Goal: Information Seeking & Learning: Understand process/instructions

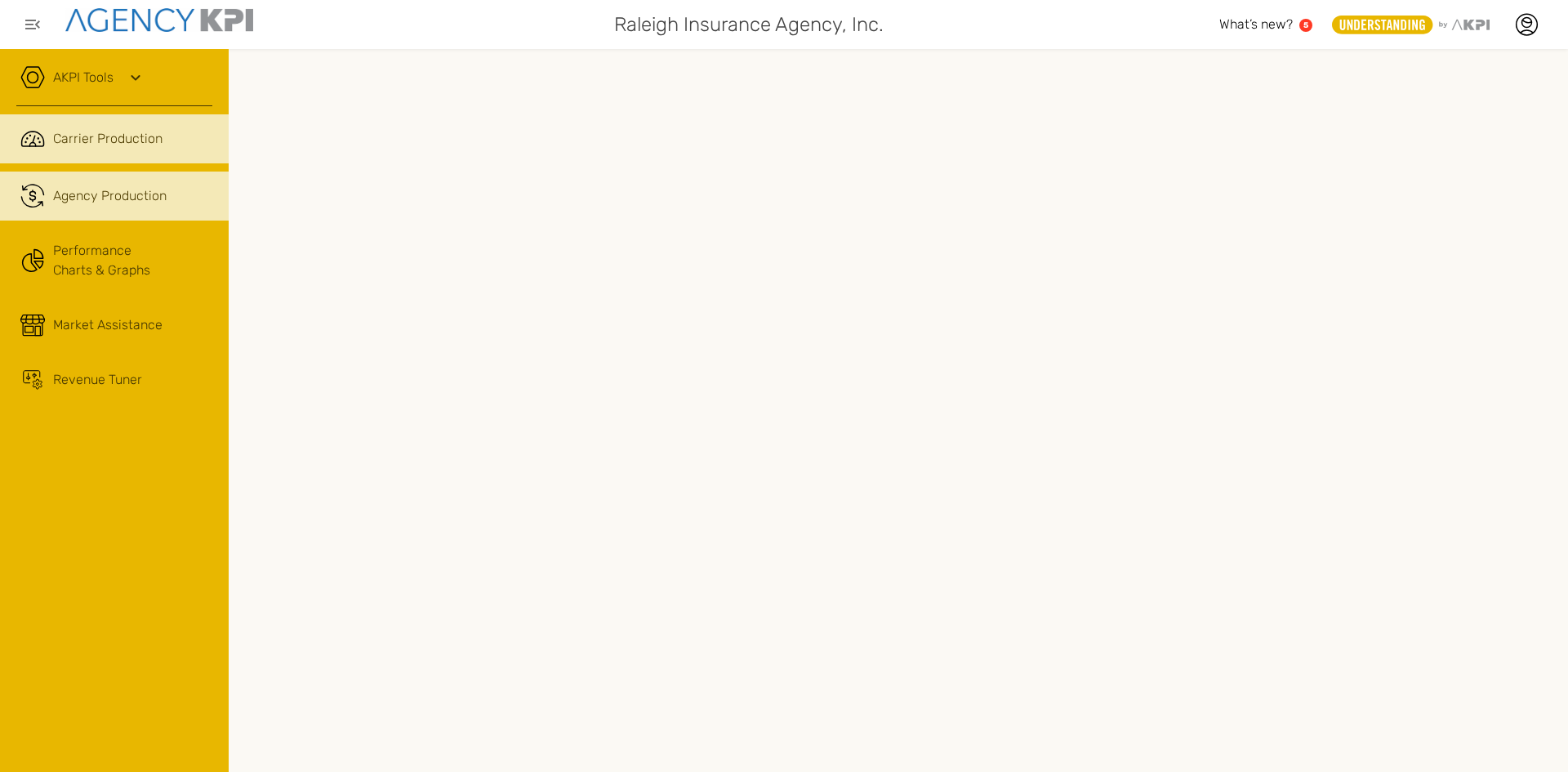
click at [130, 208] on link ".cls-1{fill:none;stroke:#221f20;stroke-linecap:round;stroke-linejoin:round;stro…" at bounding box center [114, 196] width 229 height 49
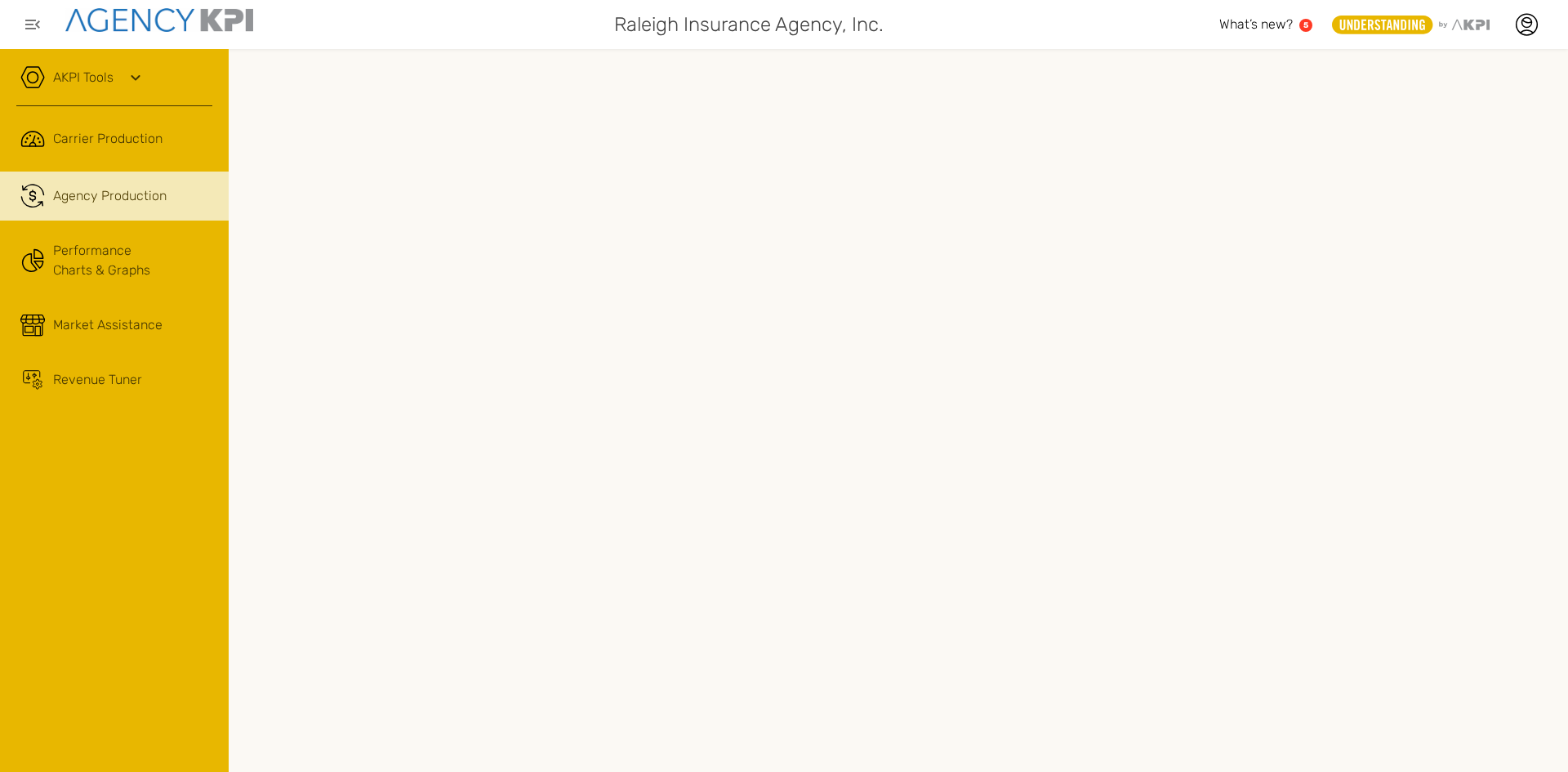
click at [129, 75] on icon at bounding box center [135, 77] width 20 height 20
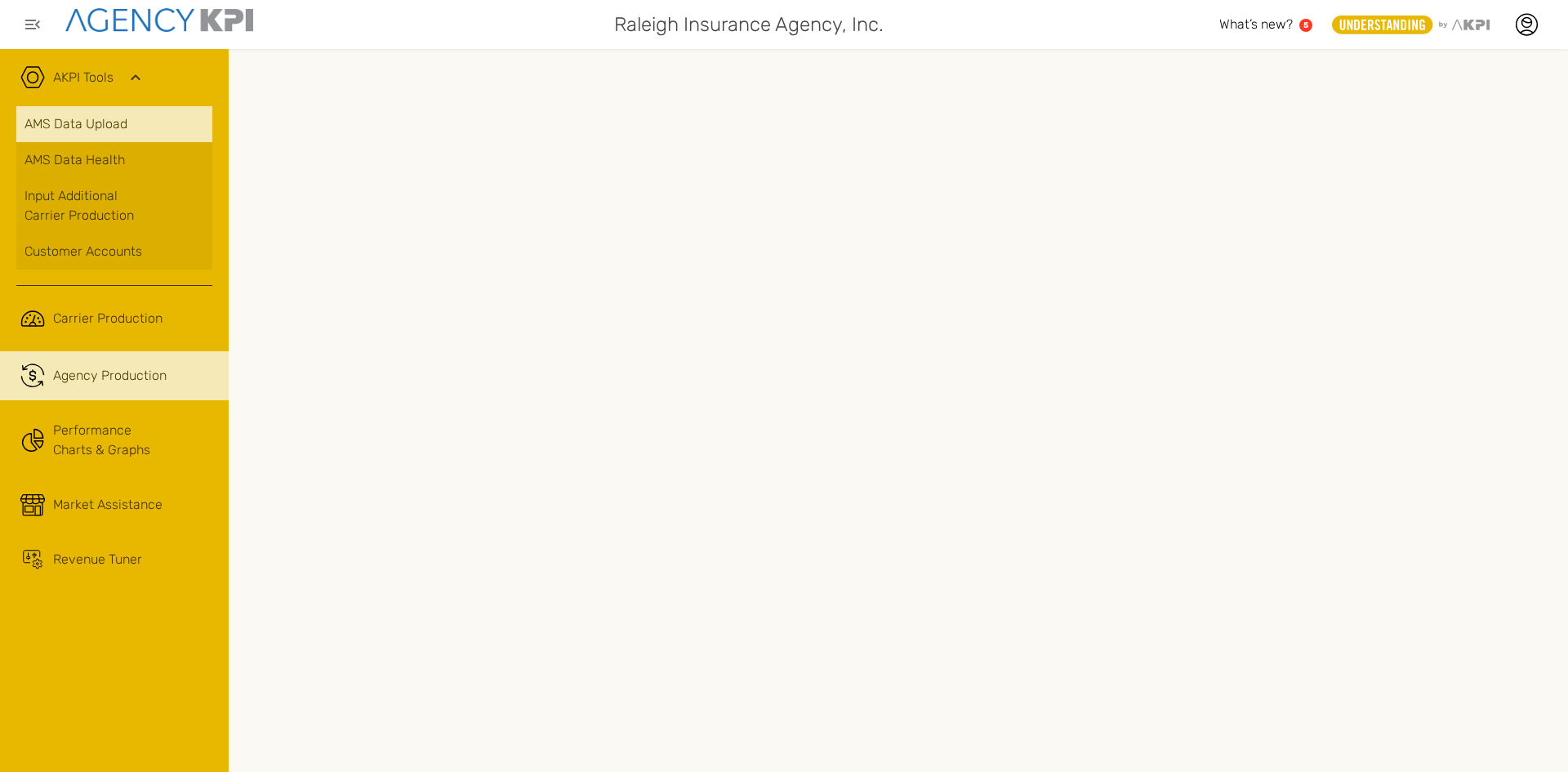
click at [110, 129] on link "AMS Data Upload" at bounding box center [114, 124] width 196 height 36
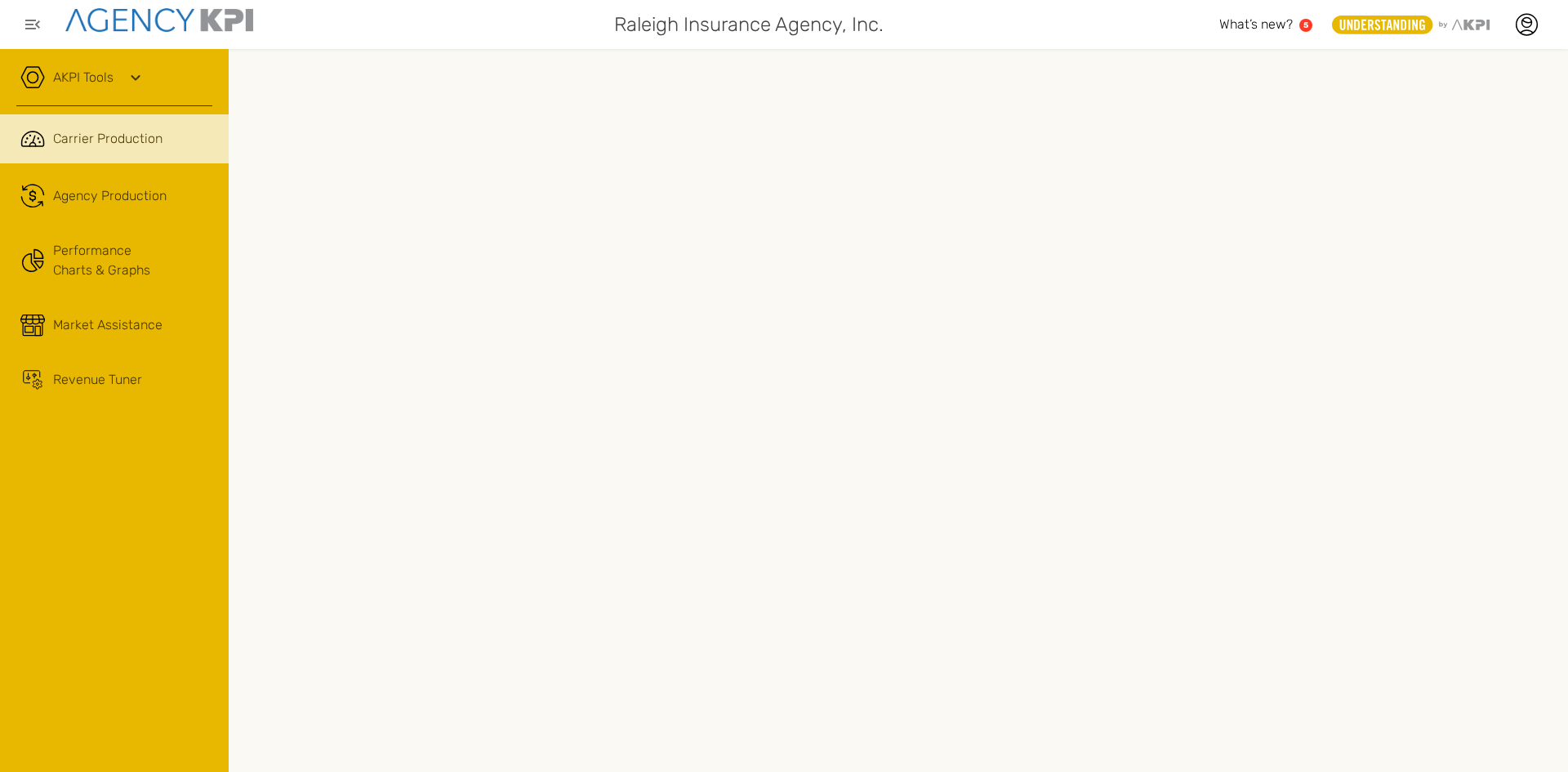
click at [136, 74] on icon at bounding box center [135, 77] width 20 height 20
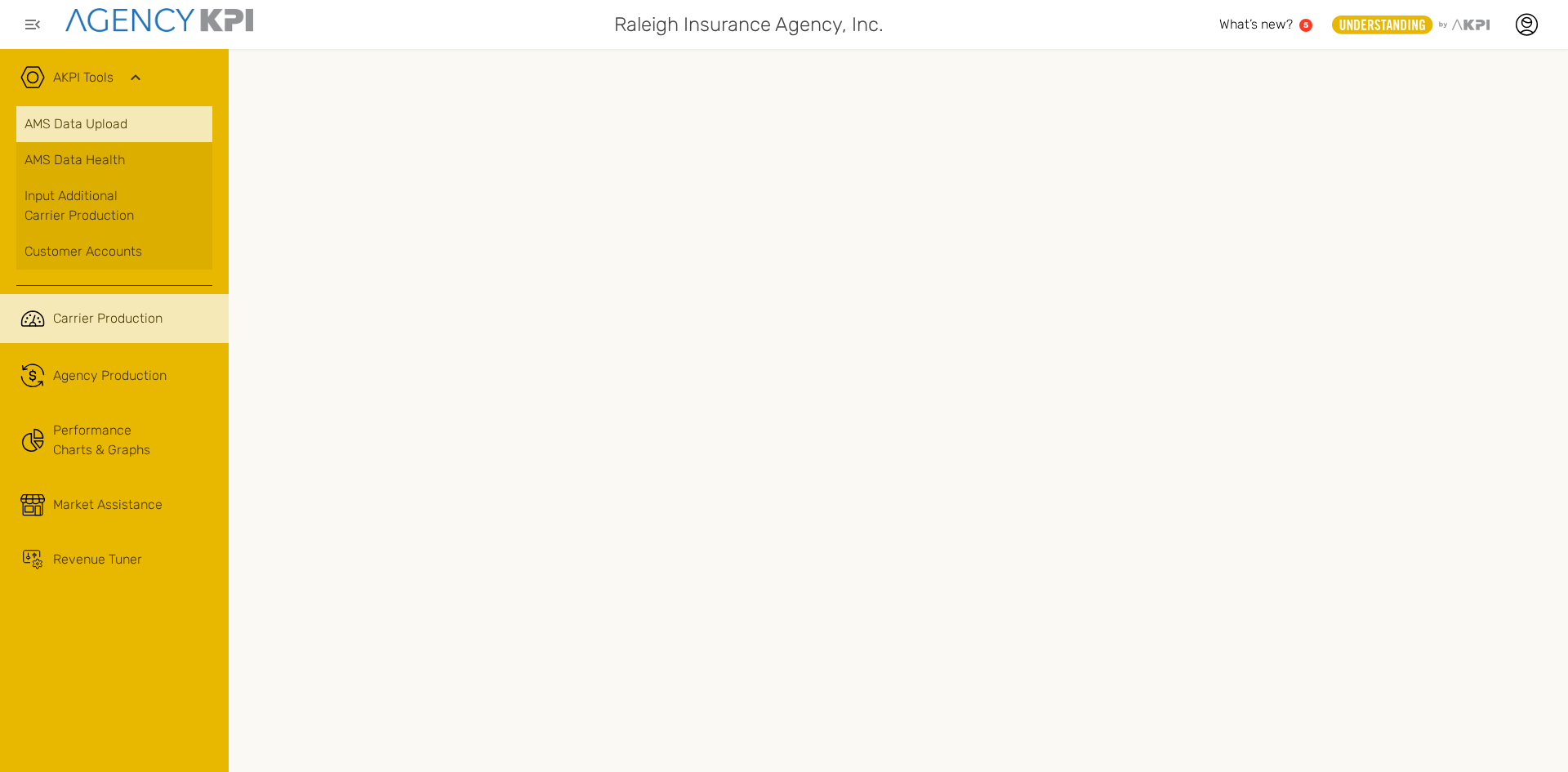
click at [133, 138] on link "AMS Data Upload" at bounding box center [114, 124] width 196 height 36
